Goal: Check status

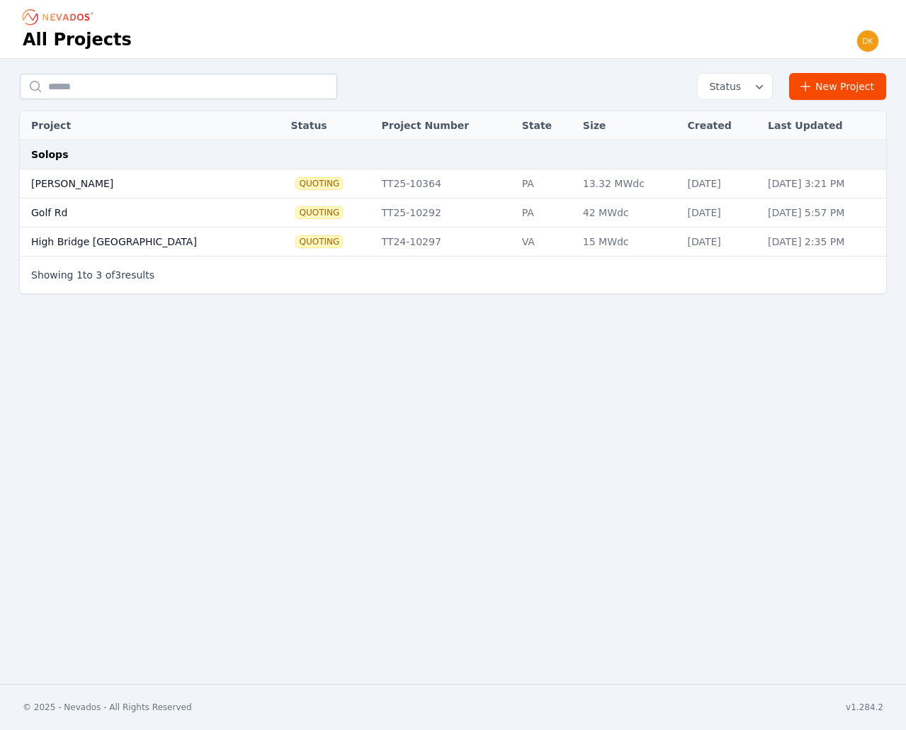
click at [35, 176] on td "[PERSON_NAME]" at bounding box center [142, 183] width 244 height 29
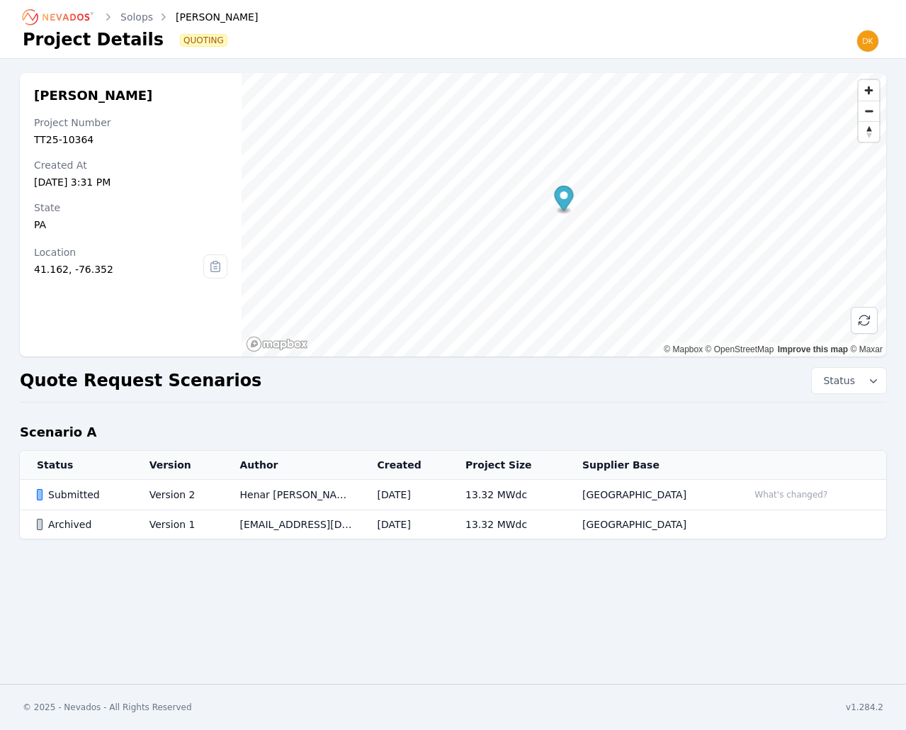
click at [167, 496] on td "Version 2" at bounding box center [178, 495] width 91 height 30
